Goal: Navigation & Orientation: Understand site structure

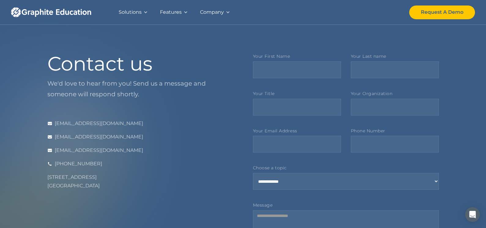
click at [144, 12] on div at bounding box center [145, 12] width 4 height 4
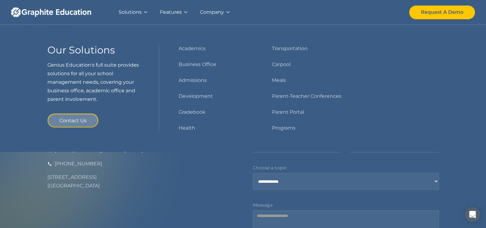
click at [218, 10] on div "Company" at bounding box center [212, 12] width 24 height 9
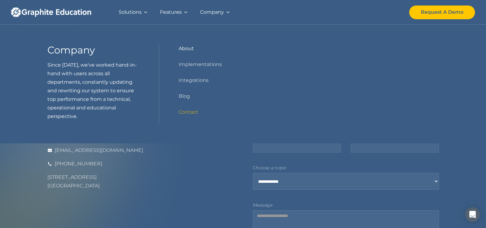
click at [186, 48] on link "About" at bounding box center [185, 48] width 15 height 9
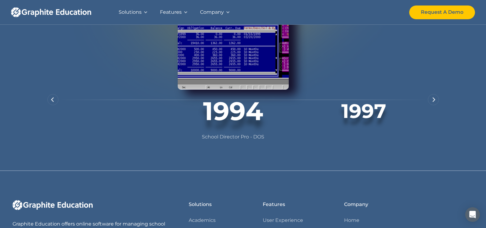
scroll to position [445, 0]
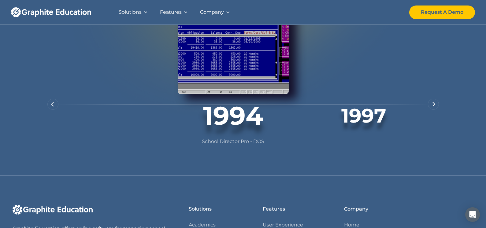
click at [433, 107] on img "next slide" at bounding box center [433, 104] width 3 height 5
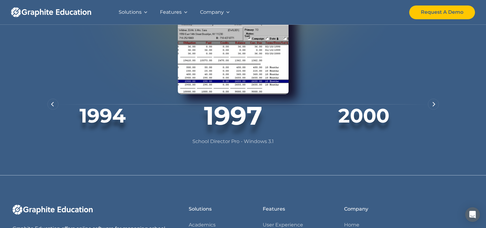
click at [433, 107] on img "next slide" at bounding box center [433, 104] width 3 height 5
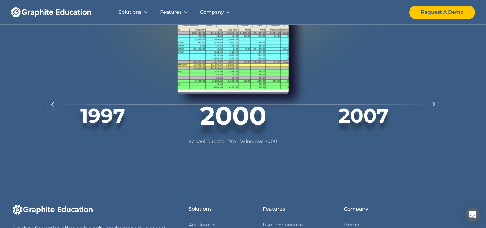
click at [433, 107] on img "next slide" at bounding box center [433, 104] width 3 height 5
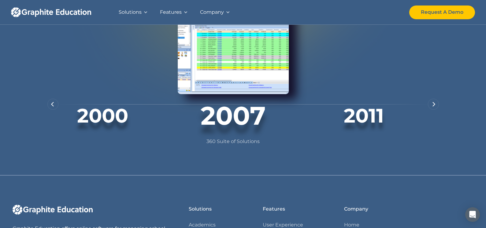
click at [433, 107] on img "next slide" at bounding box center [433, 104] width 3 height 5
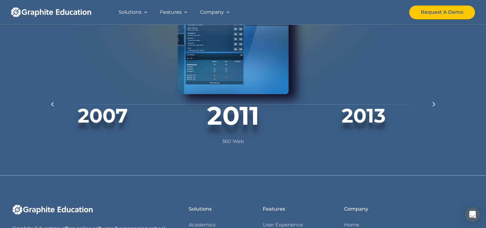
click at [433, 107] on img "next slide" at bounding box center [433, 104] width 3 height 5
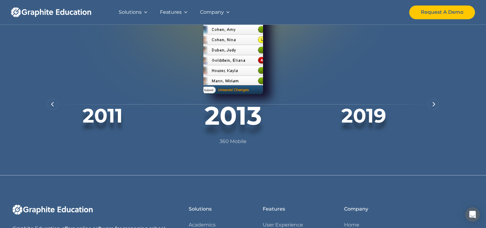
click at [433, 107] on img "next slide" at bounding box center [433, 104] width 3 height 5
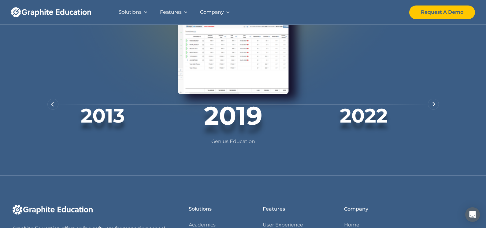
click at [433, 107] on img "next slide" at bounding box center [433, 104] width 3 height 5
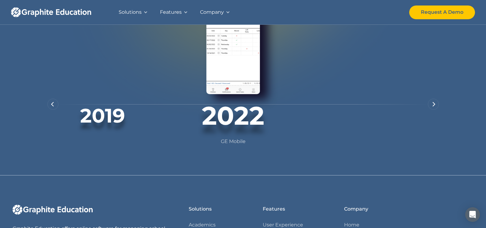
click at [433, 107] on img "next slide" at bounding box center [433, 104] width 3 height 5
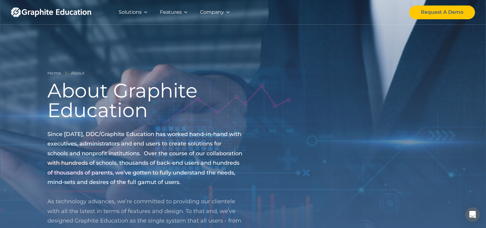
scroll to position [0, 0]
click at [164, 12] on div "Features" at bounding box center [171, 12] width 22 height 9
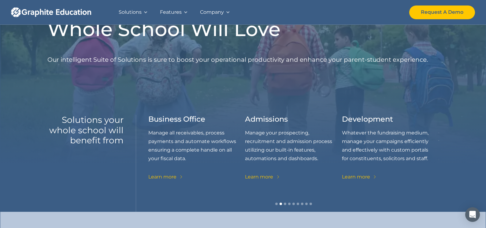
scroll to position [43, 0]
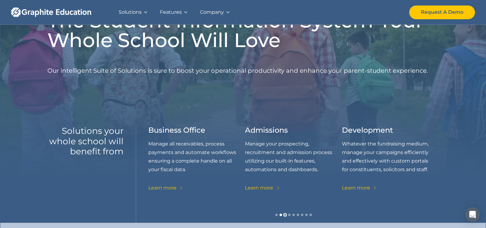
click at [284, 215] on div "Show slide 3 of 9" at bounding box center [285, 215] width 2 height 2
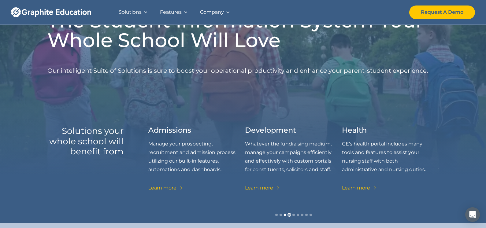
click at [289, 215] on div "Show slide 4 of 9" at bounding box center [289, 215] width 2 height 2
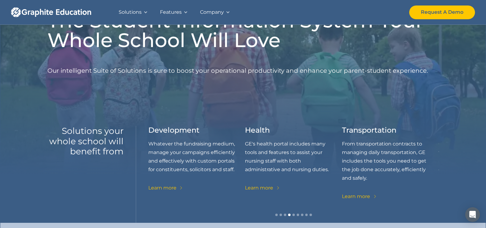
click at [289, 215] on div "Show slide 4 of 9" at bounding box center [289, 215] width 2 height 2
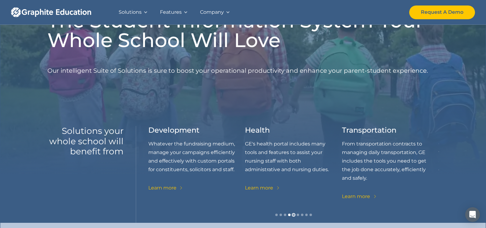
click at [292, 215] on div "Show slide 5 of 9" at bounding box center [293, 215] width 2 height 2
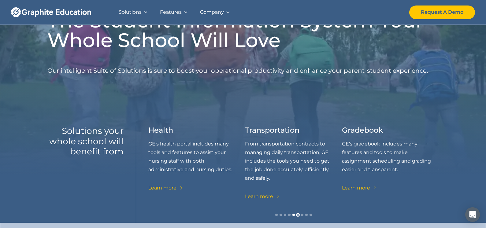
click at [297, 215] on div "Show slide 6 of 9" at bounding box center [297, 215] width 2 height 2
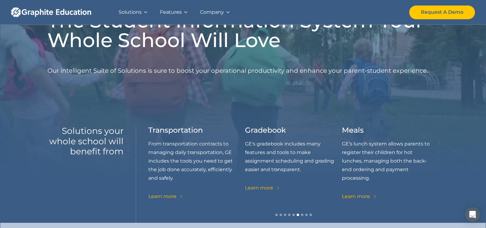
click at [300, 215] on div "carousel" at bounding box center [293, 217] width 290 height 12
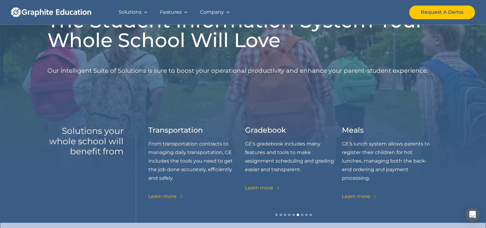
click at [212, 11] on div "Company" at bounding box center [212, 12] width 24 height 9
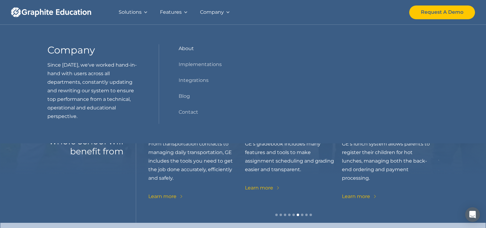
click at [187, 48] on link "About" at bounding box center [185, 48] width 15 height 9
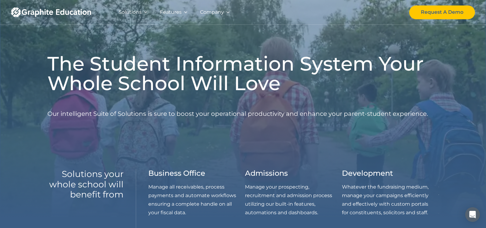
click at [75, 13] on img "home" at bounding box center [51, 12] width 80 height 10
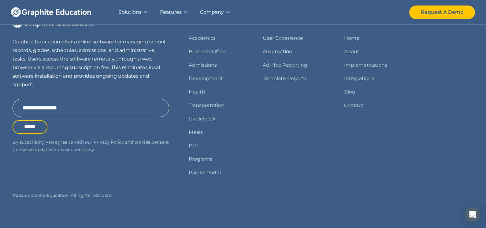
scroll to position [789, 0]
click at [97, 10] on link "home" at bounding box center [57, 12] width 92 height 24
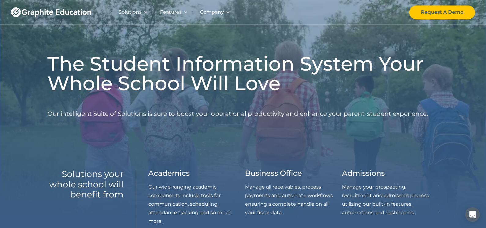
drag, startPoint x: 23, startPoint y: 13, endPoint x: 107, endPoint y: 15, distance: 84.7
